Goal: Information Seeking & Learning: Learn about a topic

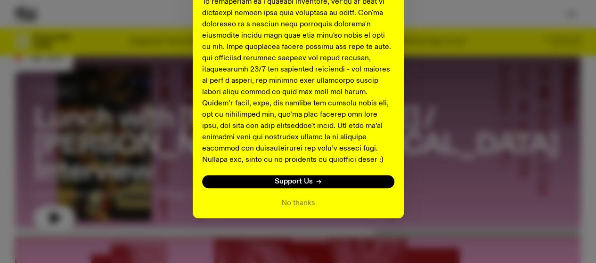
scroll to position [29, 0]
click at [298, 202] on button "No thanks" at bounding box center [298, 203] width 34 height 11
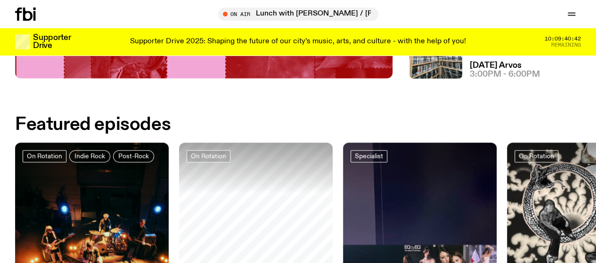
scroll to position [322, 0]
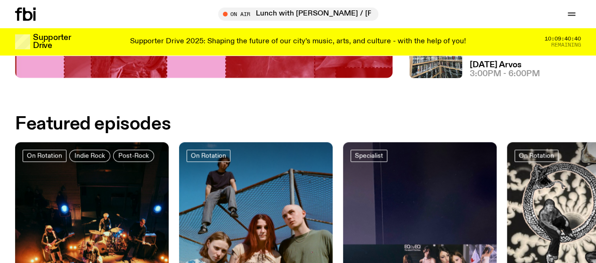
click at [0, 0] on link "Schedule" at bounding box center [0, 0] width 0 height 0
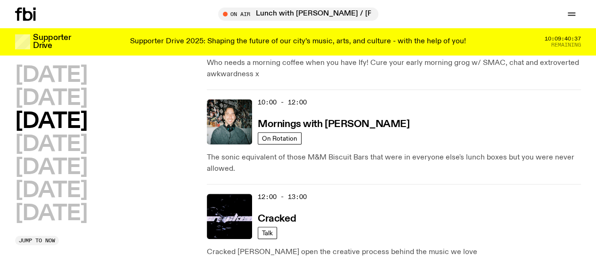
scroll to position [171, 0]
click at [87, 152] on h2 "[DATE]" at bounding box center [51, 144] width 72 height 21
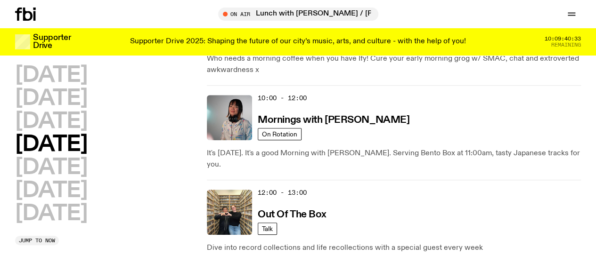
scroll to position [174, 0]
click at [45, 179] on h2 "[DATE]" at bounding box center [51, 167] width 72 height 21
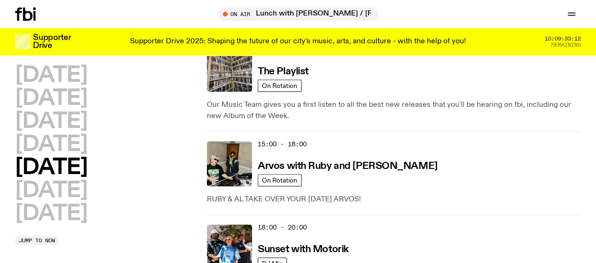
scroll to position [413, 0]
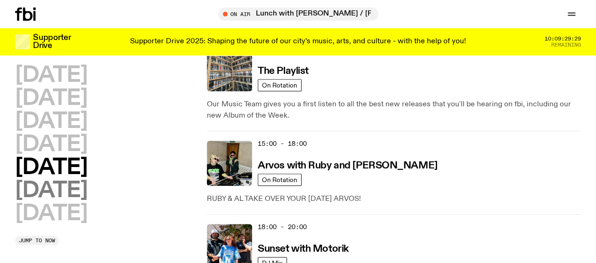
click at [76, 190] on h2 "[DATE]" at bounding box center [51, 190] width 72 height 21
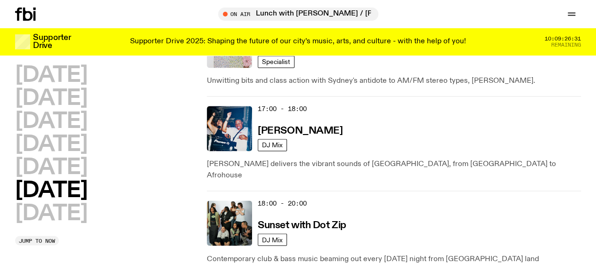
scroll to position [658, 0]
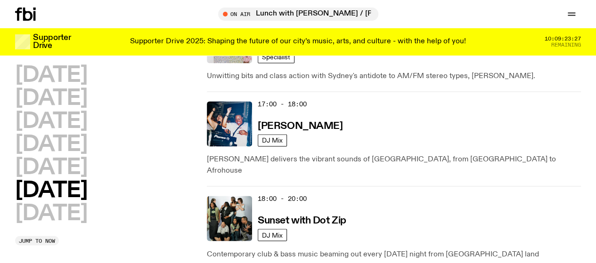
click at [67, 181] on div "[DATE] [DATE] [DATE] [DATE] [DATE] [DATE] [DATE] Jump to now" at bounding box center [106, 155] width 182 height 181
click at [73, 204] on h2 "[DATE]" at bounding box center [51, 214] width 72 height 21
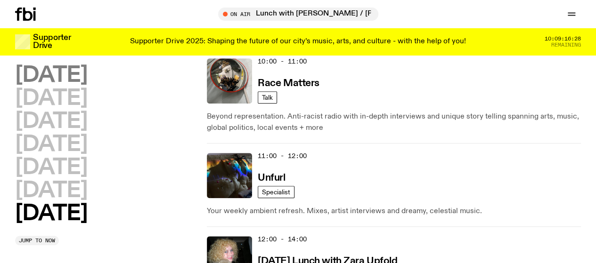
click at [58, 67] on h2 "[DATE]" at bounding box center [51, 75] width 72 height 21
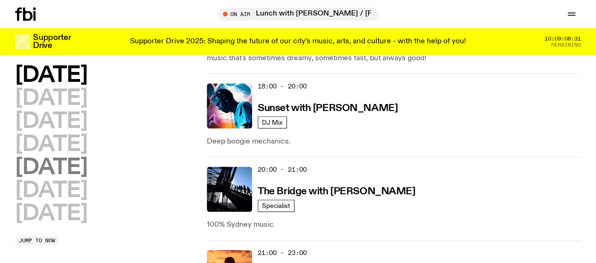
scroll to position [480, 0]
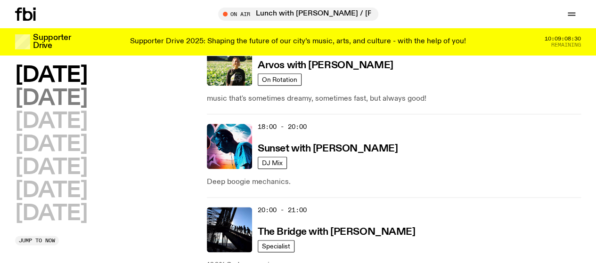
click at [86, 88] on h2 "[DATE]" at bounding box center [51, 98] width 72 height 21
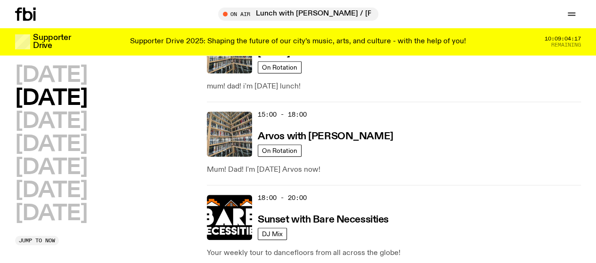
scroll to position [452, 0]
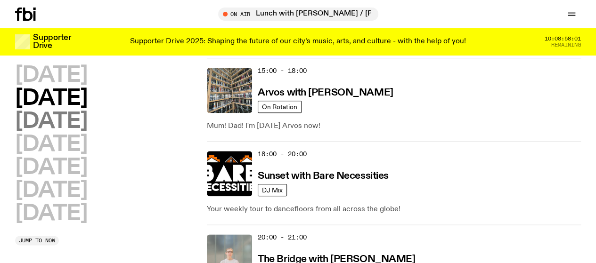
click at [31, 126] on h2 "[DATE]" at bounding box center [51, 121] width 72 height 21
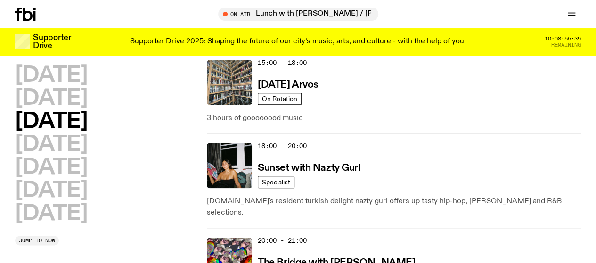
scroll to position [472, 0]
